Goal: Communication & Community: Answer question/provide support

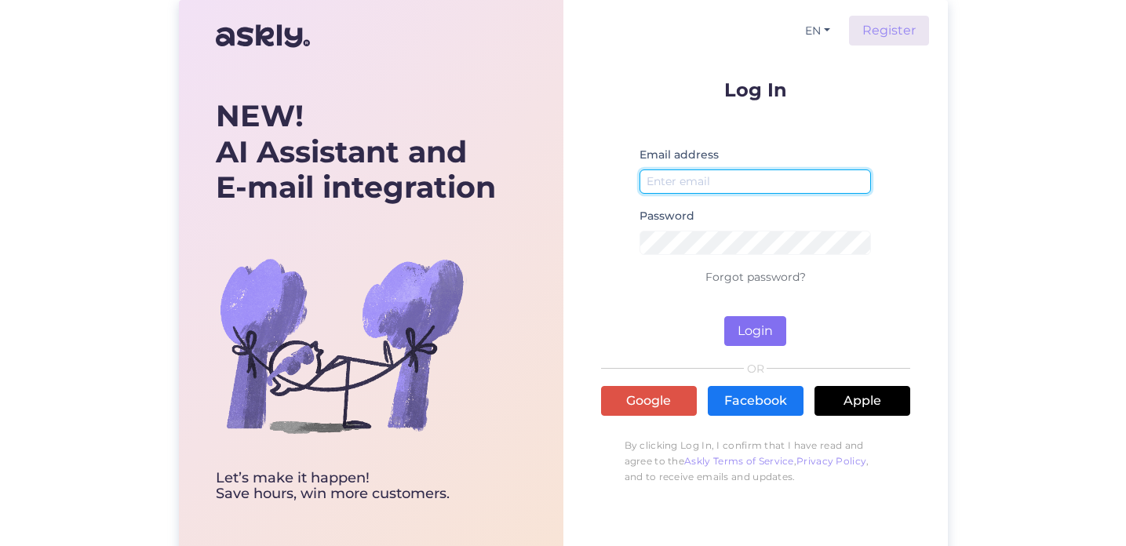
type input "[EMAIL_ADDRESS][DOMAIN_NAME]"
click at [760, 330] on button "Login" at bounding box center [755, 331] width 62 height 30
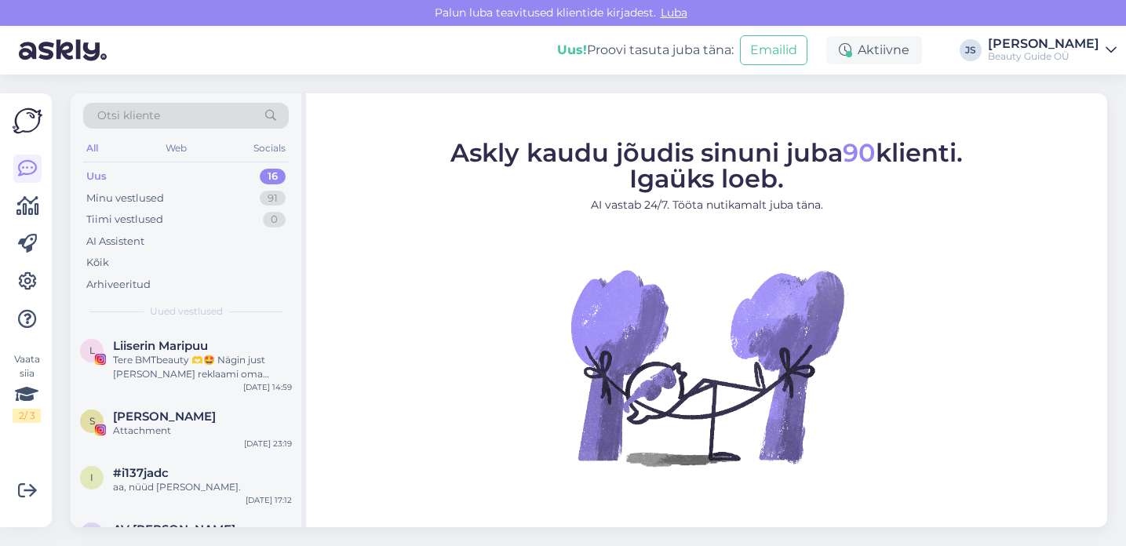
click at [121, 173] on div "Uus 16" at bounding box center [186, 177] width 206 height 22
click at [102, 174] on div "Uus" at bounding box center [96, 177] width 20 height 16
click at [279, 177] on div "16" at bounding box center [273, 177] width 26 height 16
click at [137, 196] on div "Minu vestlused" at bounding box center [125, 199] width 78 height 16
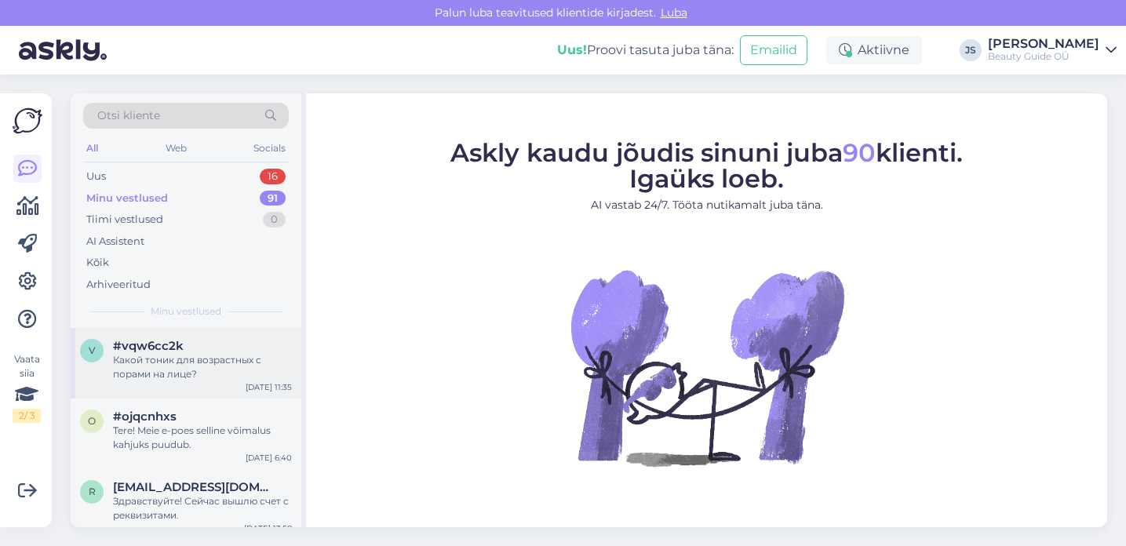
click at [169, 354] on div "Какой тоник для возрастных с порами на лице?" at bounding box center [202, 367] width 179 height 28
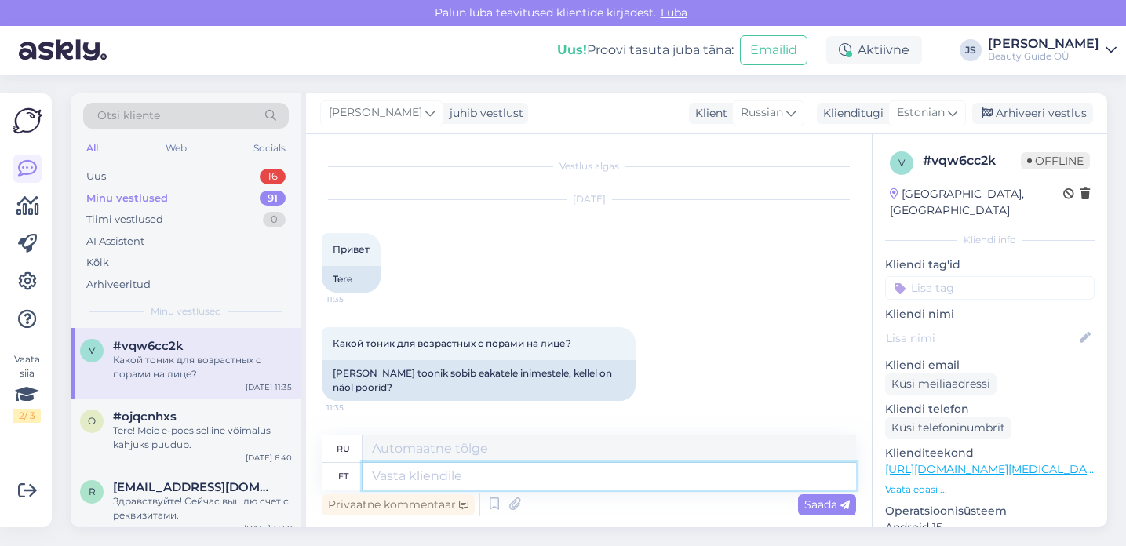
click at [395, 474] on textarea at bounding box center [610, 476] width 494 height 27
type textarea "Tere!"
type textarea "Привет!"
type textarea "Tere! [GEOGRAPHIC_DATA]"
type textarea "Привет! Верь."
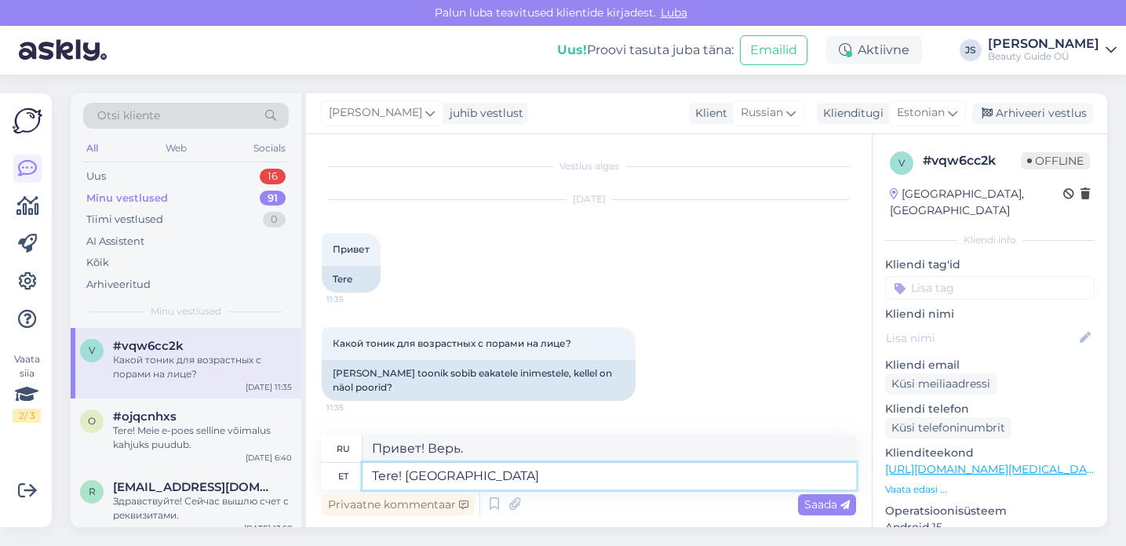
type textarea "Tere! [GEOGRAPHIC_DATA],"
type textarea "Привет! Я верю."
type textarea "Tere! [GEOGRAPHIC_DATA], et"
type textarea "Привет! Я думаю,"
type textarea "Tere! [GEOGRAPHIC_DATA], et"
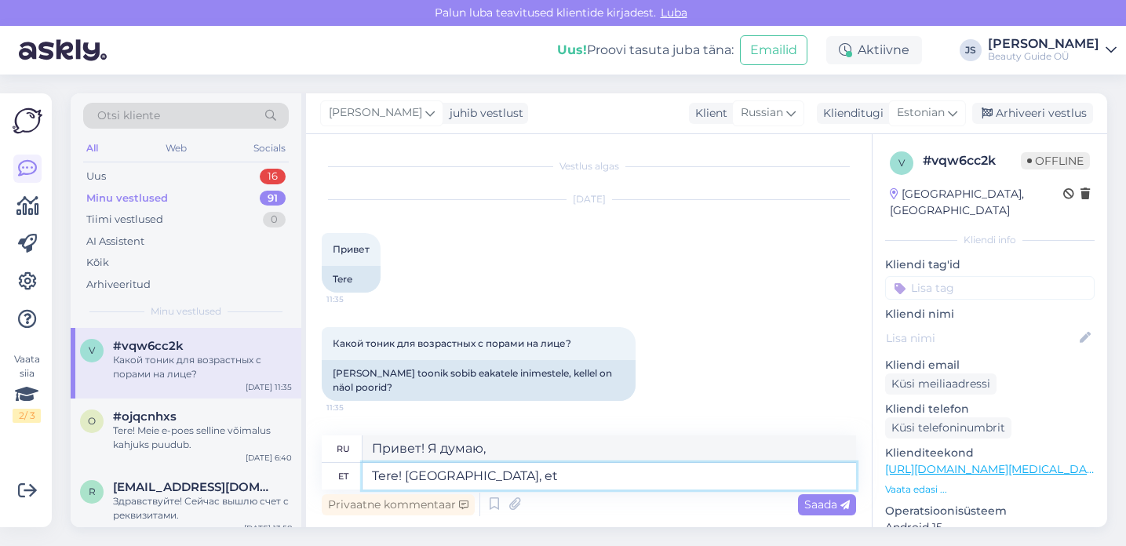
type textarea "Привет! Я верю, что"
type textarea "Tere! [GEOGRAPHIC_DATA], et teile"
type textarea "Привет! Надеюсь, ты"
type textarea "Tere! [GEOGRAPHIC_DATA], et teile soviv"
type textarea "Здравствуйте! Думаю, вам подойдёт."
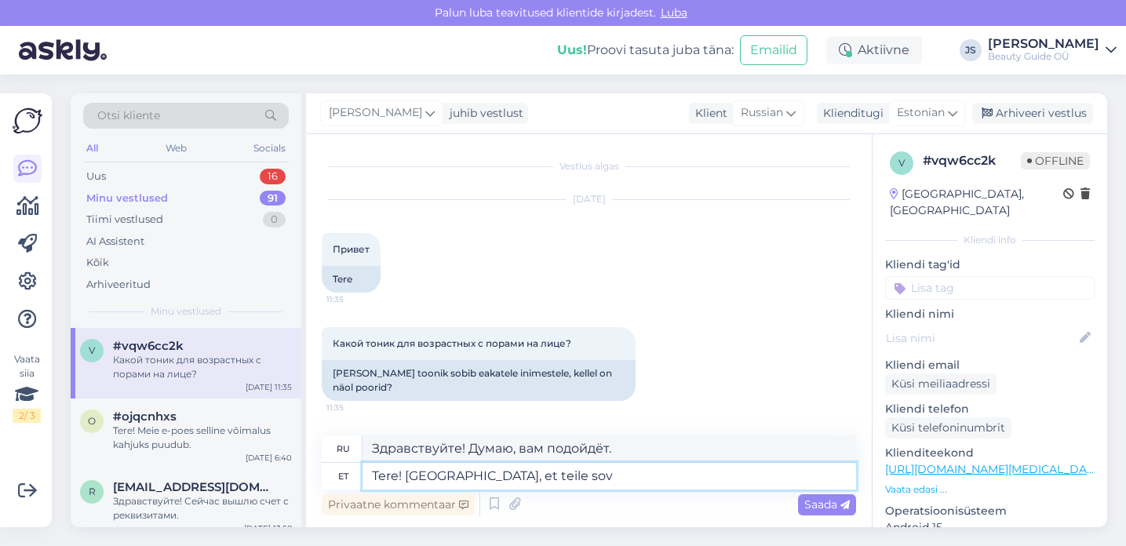
type textarea "Tere! [GEOGRAPHIC_DATA], et teile so"
type textarea "Привет! Надеюсь, тебе понравится."
type textarea "Tere! [GEOGRAPHIC_DATA], et teile sobib"
type textarea "Здравствуйте! Думаю, вам подойдёт."
paste textarea "Puhastav näotoonik pentavitiiniga (PURIFYING FACE TONIC)"
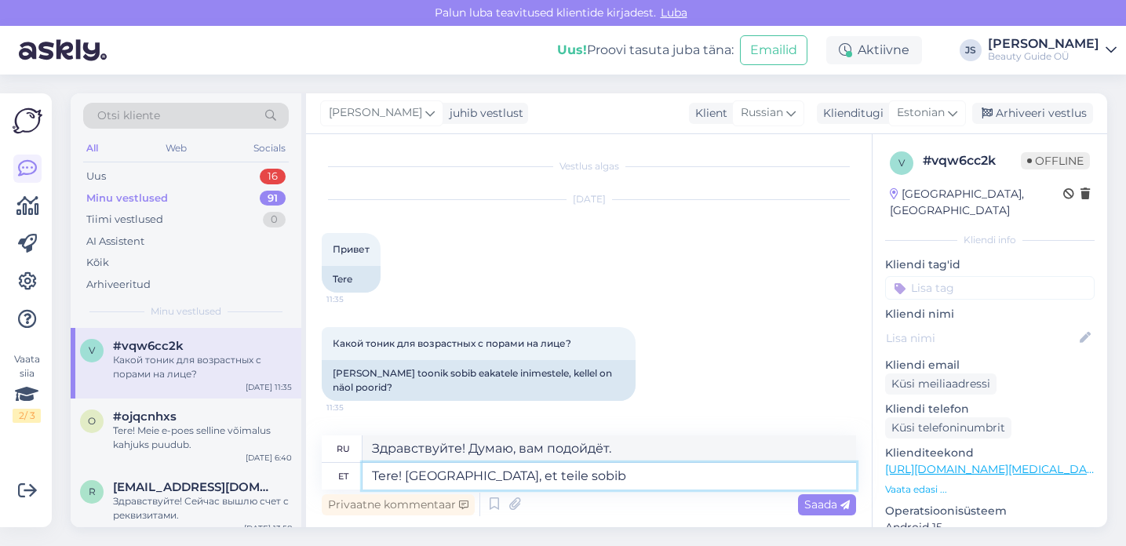
type textarea "Tere! [GEOGRAPHIC_DATA], et teile sobib Puhastav näotoonik pentavitiiniga (PURI…"
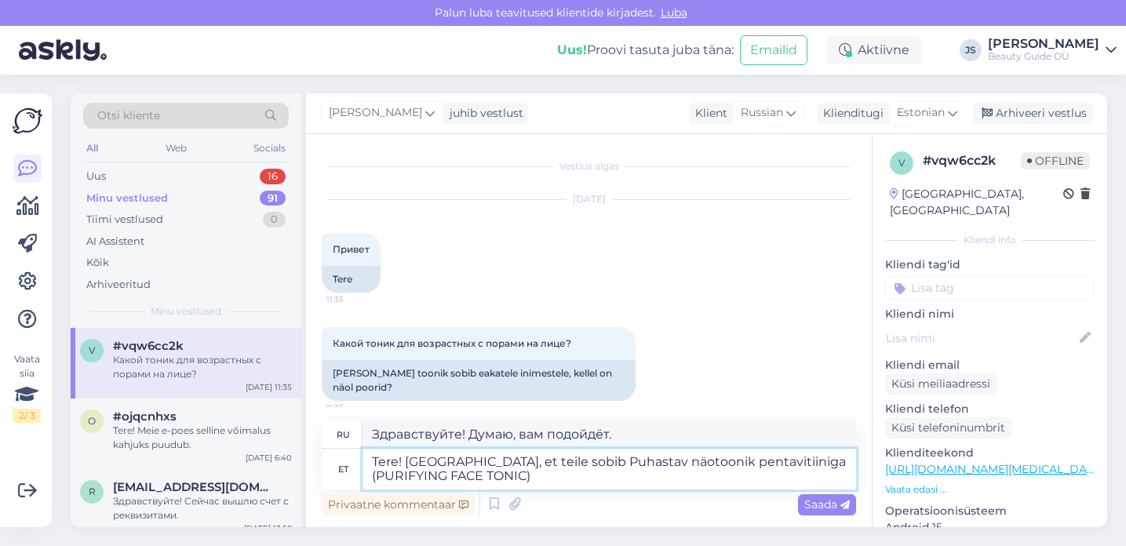
type textarea "Здравствуйте! Думаю, вам подойдёт ОЧИЩАЮЩИЙ ТОНИК ДЛЯ ЛИЦА с Пентавитином."
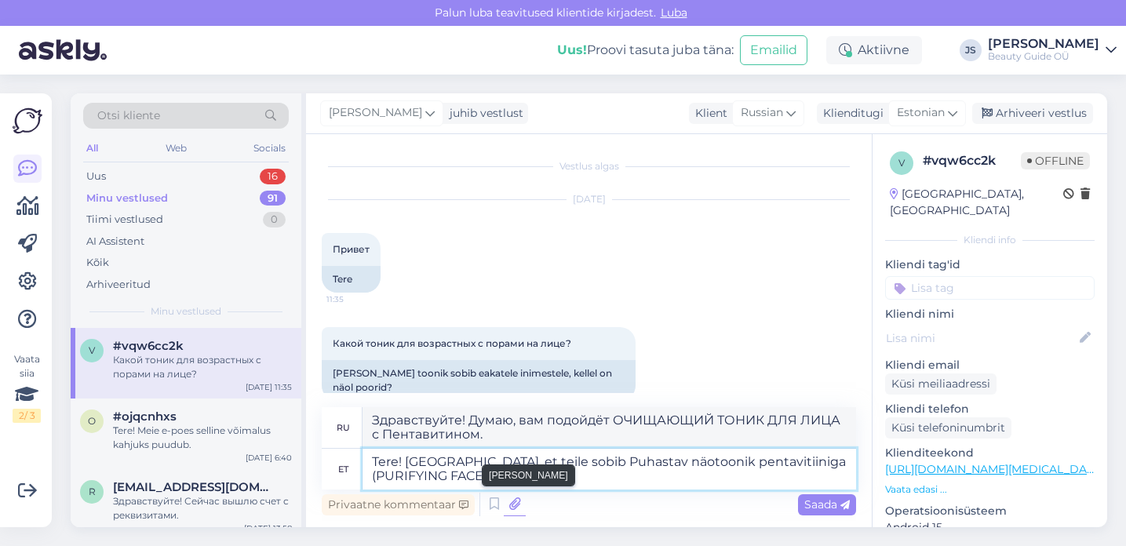
paste textarea "[URL][DOMAIN_NAME]"
type textarea "Tere! Usun, et teile sobib Puhastav näotoonik pentavitiiniga (PURIFYING FACE TO…"
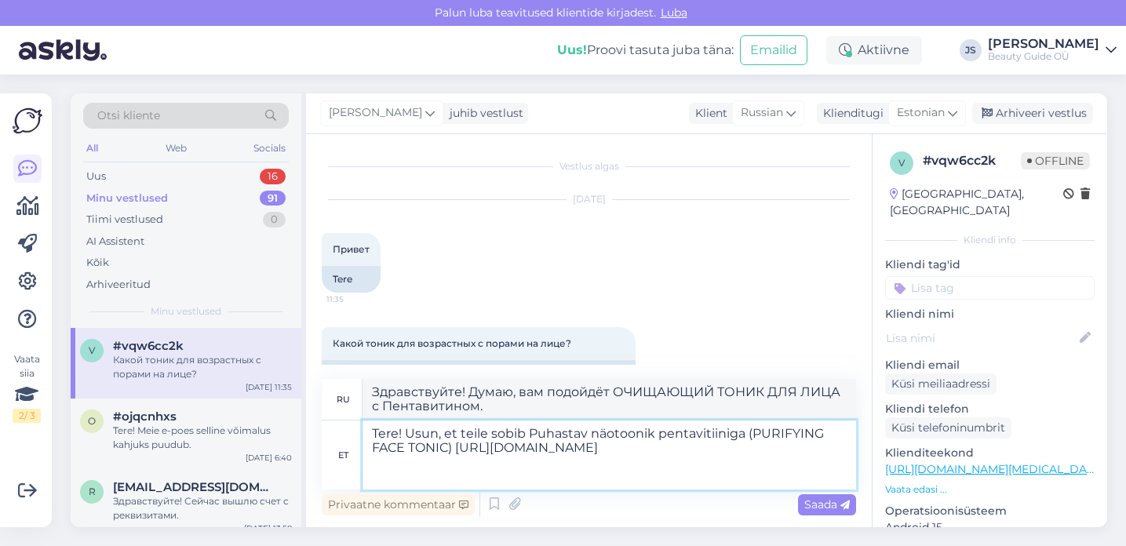
type textarea "Здравствуйте! Думаю, вам подойдёт очищающий тоник для лица с пентавитином [URL]…"
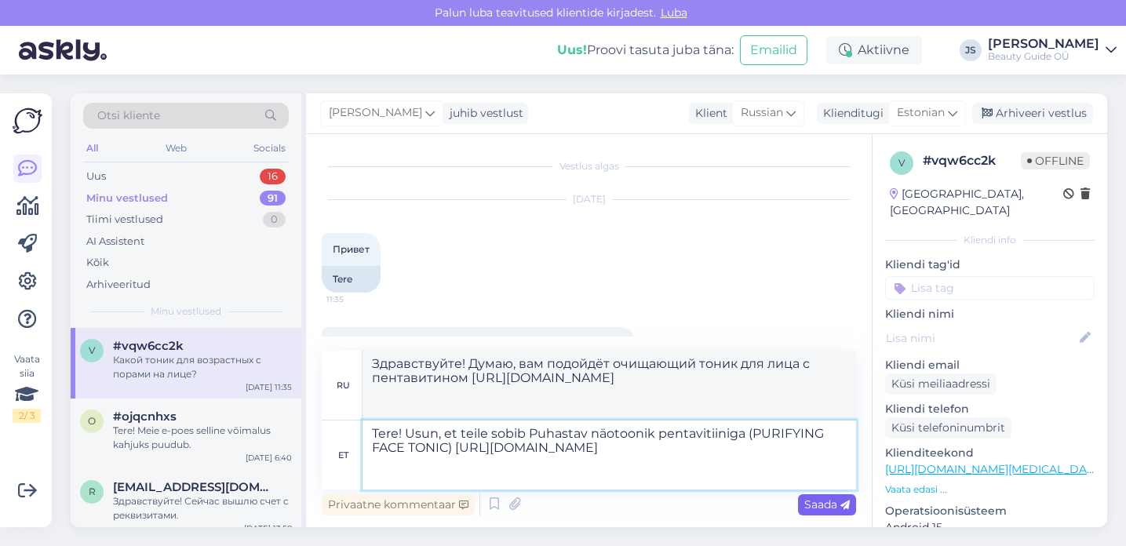
type textarea "Tere! Usun, et teile sobib Puhastav näotoonik pentavitiiniga (PURIFYING FACE TO…"
click at [821, 503] on span "Saada" at bounding box center [827, 504] width 46 height 14
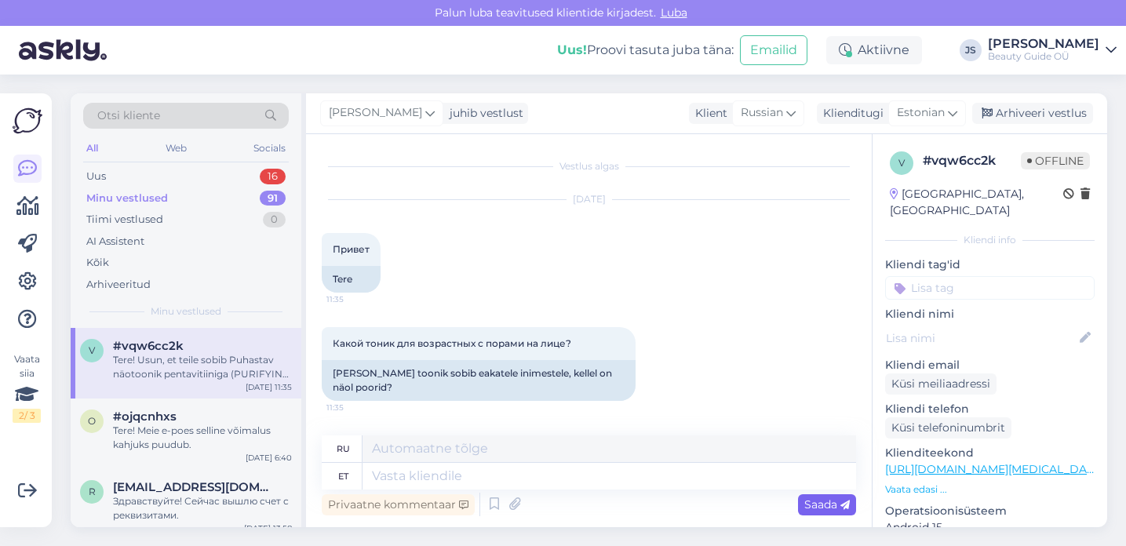
scroll to position [204, 0]
